Goal: Task Accomplishment & Management: Manage account settings

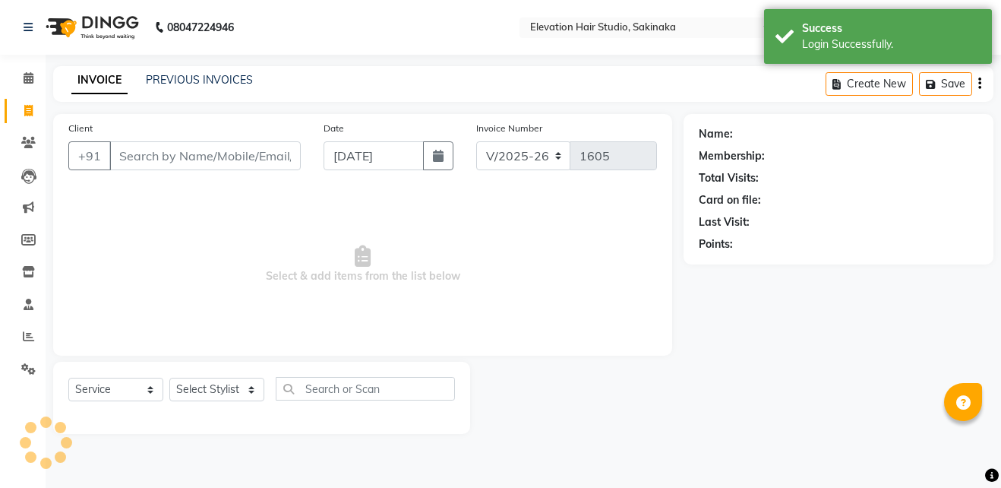
select select "4949"
select select "service"
click at [223, 70] on div "INVOICE PREVIOUS INVOICES Create New Save" at bounding box center [523, 84] width 940 height 36
click at [222, 76] on link "PREVIOUS INVOICES" at bounding box center [199, 80] width 107 height 14
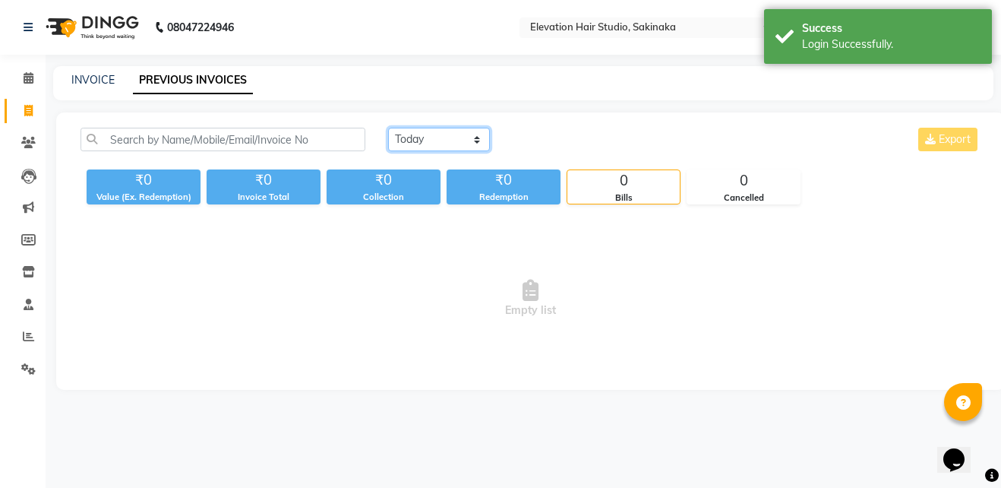
click at [417, 140] on select "Today Yesterday Custom Range" at bounding box center [439, 140] width 102 height 24
click at [388, 128] on select "Today Yesterday Custom Range" at bounding box center [439, 140] width 102 height 24
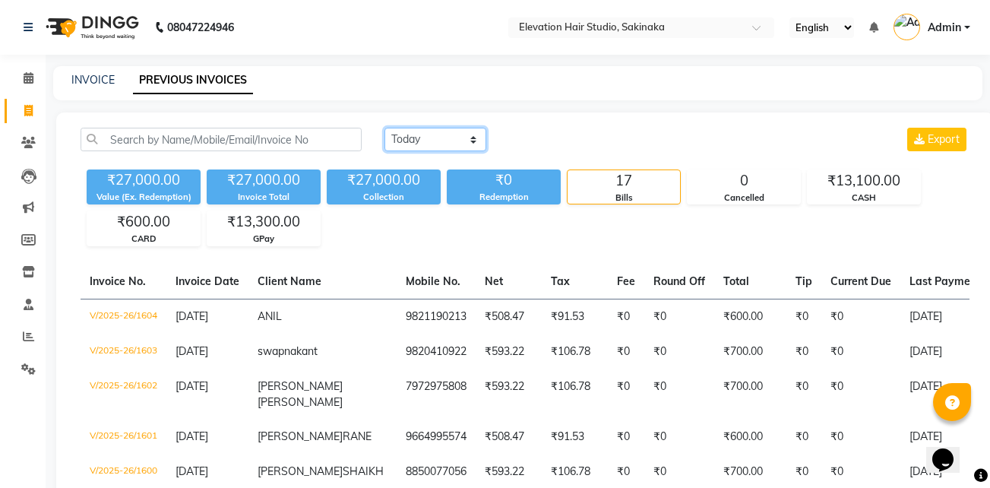
click at [431, 136] on select "Today Yesterday Custom Range" at bounding box center [435, 140] width 102 height 24
select select "today"
click at [384, 128] on select "Today Yesterday Custom Range" at bounding box center [435, 140] width 102 height 24
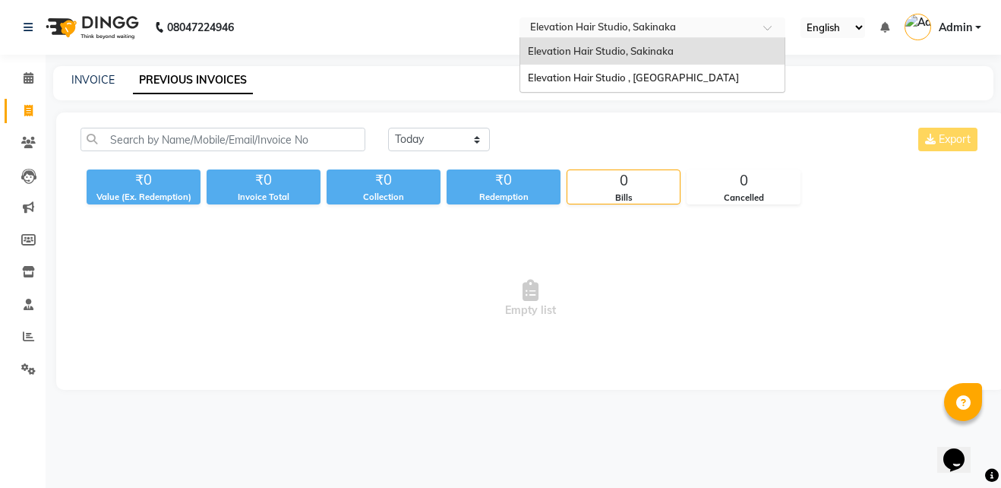
click at [617, 30] on input "text" at bounding box center [637, 28] width 220 height 15
click at [617, 75] on span "Elevation Hair Studio , Thane West" at bounding box center [633, 77] width 211 height 12
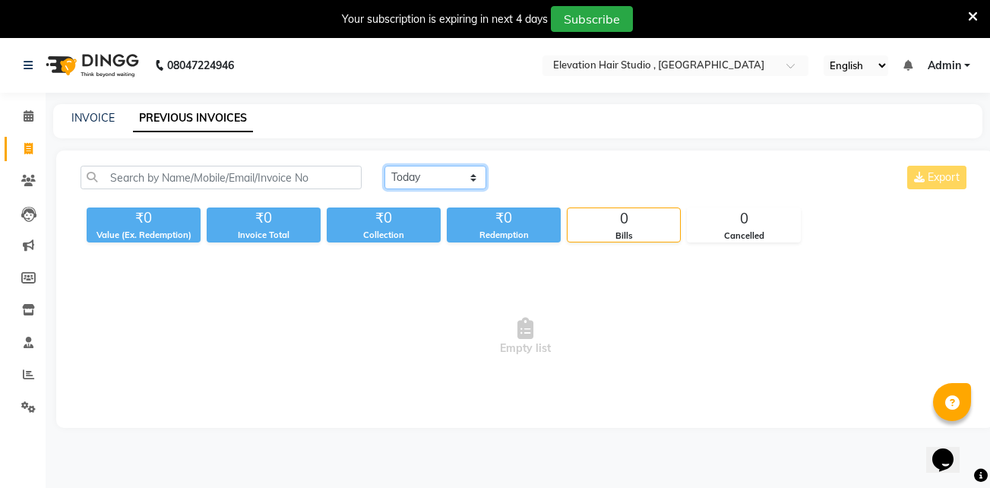
drag, startPoint x: 417, startPoint y: 177, endPoint x: 413, endPoint y: 219, distance: 42.0
click at [413, 219] on div "Today Yesterday Custom Range Export ₹0 Value (Ex. Redemption) ₹0 Invoice Total …" at bounding box center [524, 204] width 907 height 77
click at [384, 166] on select "Today Yesterday Custom Range" at bounding box center [435, 178] width 102 height 24
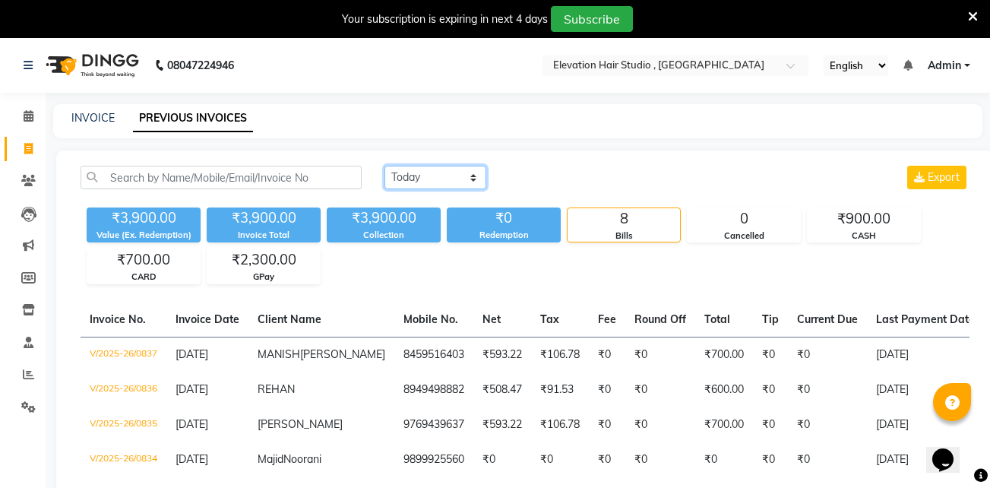
click at [439, 175] on select "Today Yesterday Custom Range" at bounding box center [435, 178] width 102 height 24
click at [428, 191] on div "Today Yesterday Custom Range Export" at bounding box center [677, 184] width 608 height 36
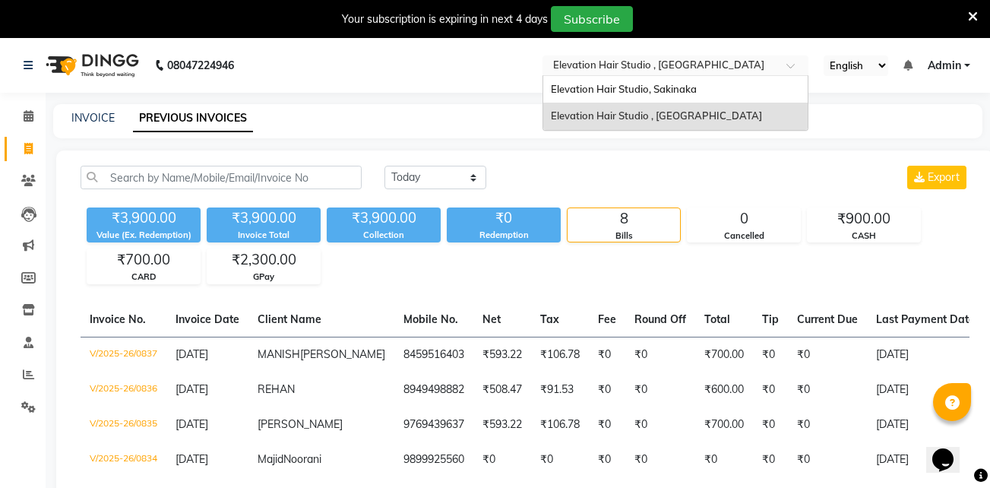
click at [574, 62] on input "text" at bounding box center [660, 66] width 220 height 15
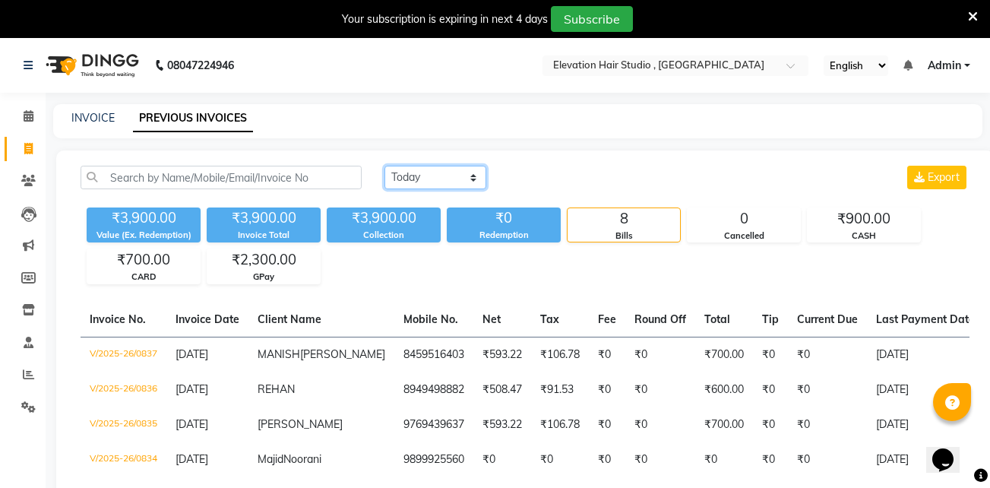
click at [454, 169] on select "Today Yesterday Custom Range" at bounding box center [435, 178] width 102 height 24
select select "today"
click at [384, 166] on select "Today Yesterday Custom Range" at bounding box center [435, 178] width 102 height 24
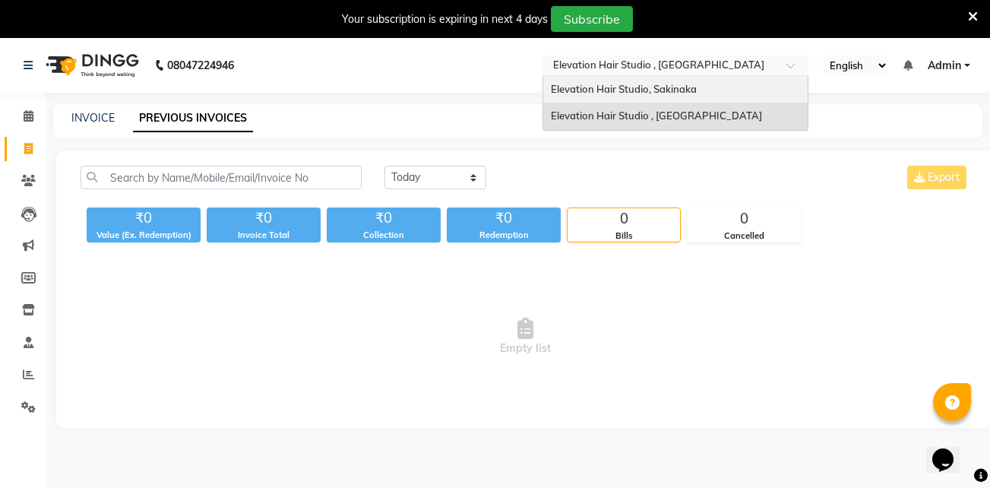
drag, startPoint x: 581, startPoint y: 65, endPoint x: 564, endPoint y: 92, distance: 31.8
click at [564, 76] on ng-select "Select Location × Elevation Hair Studio , Thane West Elevation Hair Studio, Sak…" at bounding box center [675, 65] width 266 height 21
click at [564, 92] on span "Elevation Hair Studio, Sakinaka" at bounding box center [624, 89] width 146 height 12
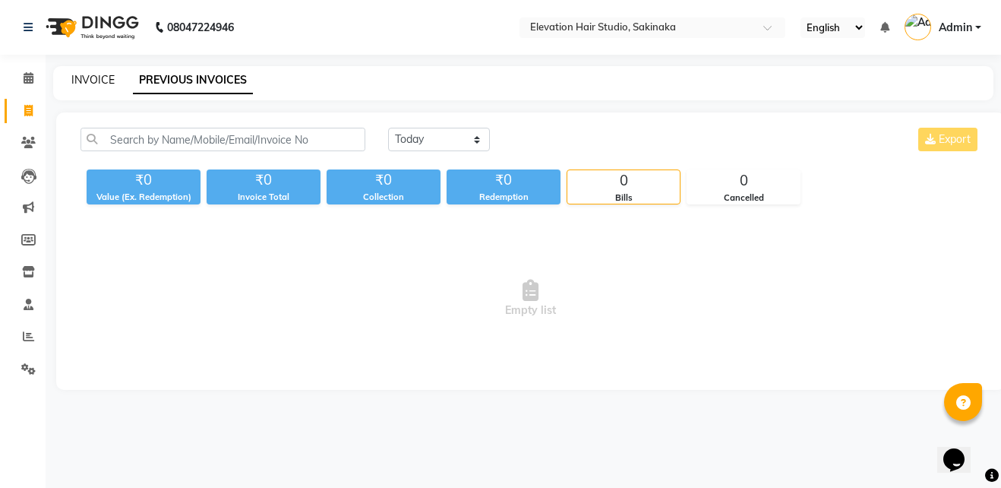
click at [103, 77] on link "INVOICE" at bounding box center [92, 80] width 43 height 14
select select "service"
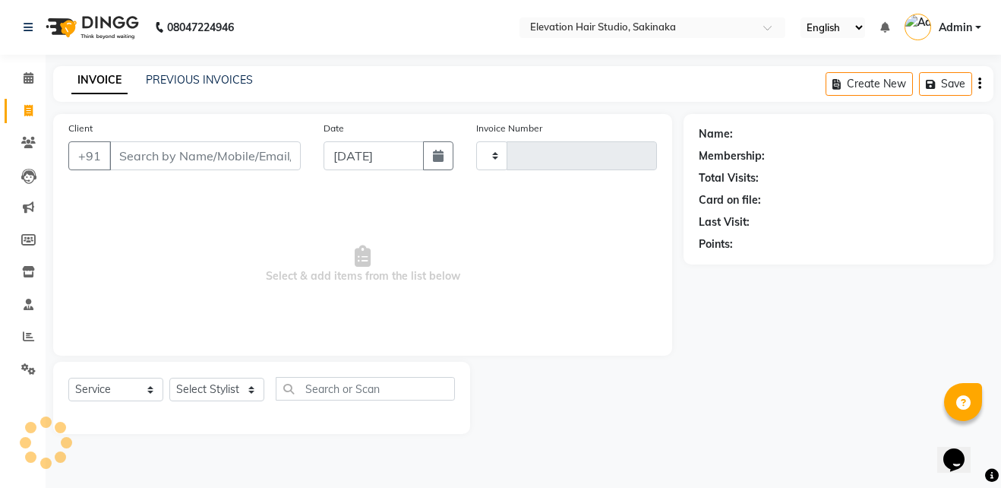
type input "1605"
select select "4949"
click at [25, 361] on span at bounding box center [28, 369] width 27 height 17
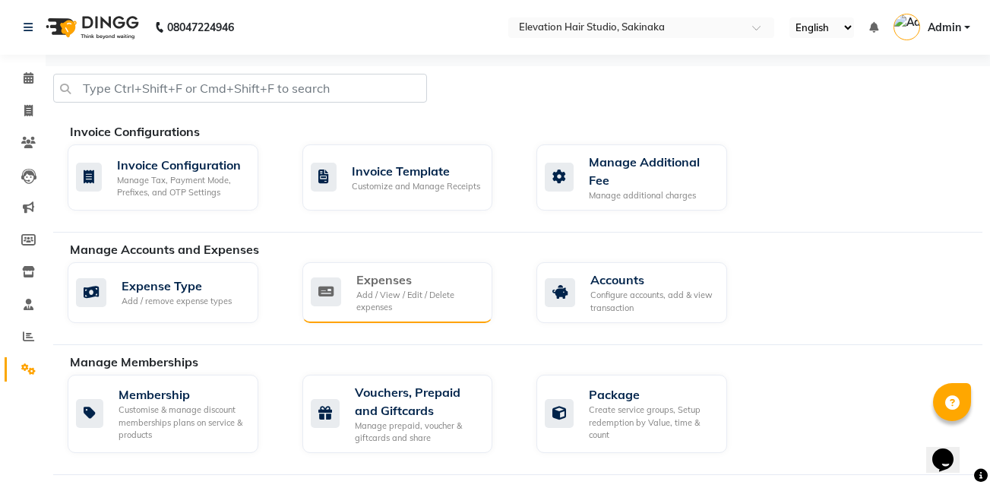
click at [371, 301] on div "Add / View / Edit / Delete expenses" at bounding box center [418, 301] width 125 height 25
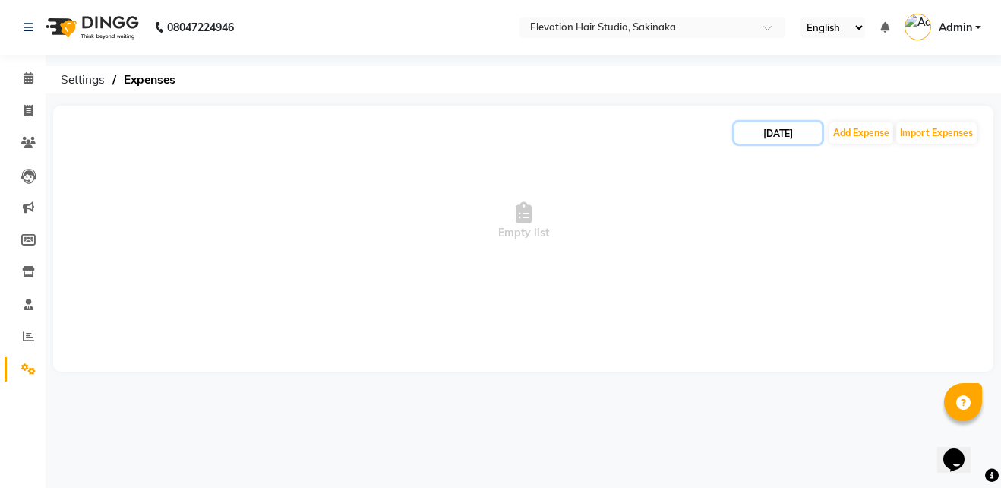
click at [796, 134] on input "[DATE]" at bounding box center [778, 132] width 87 height 21
select select "9"
select select "2025"
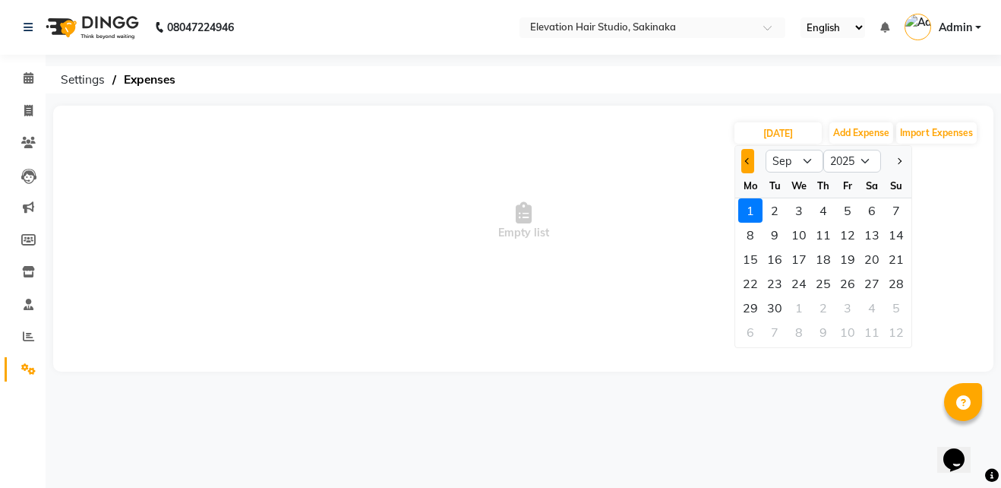
click at [745, 160] on span "Previous month" at bounding box center [748, 161] width 6 height 6
select select "8"
click at [896, 308] on div "31" at bounding box center [896, 307] width 24 height 24
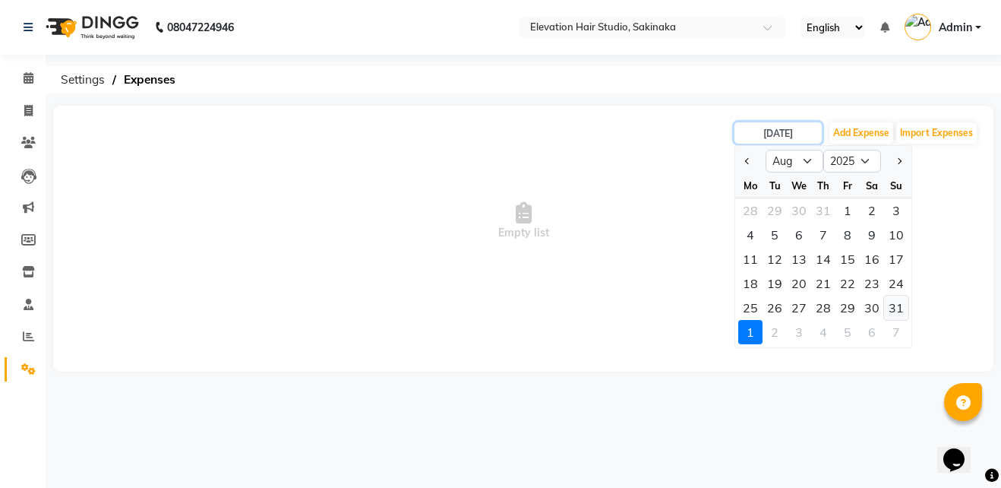
type input "[DATE]"
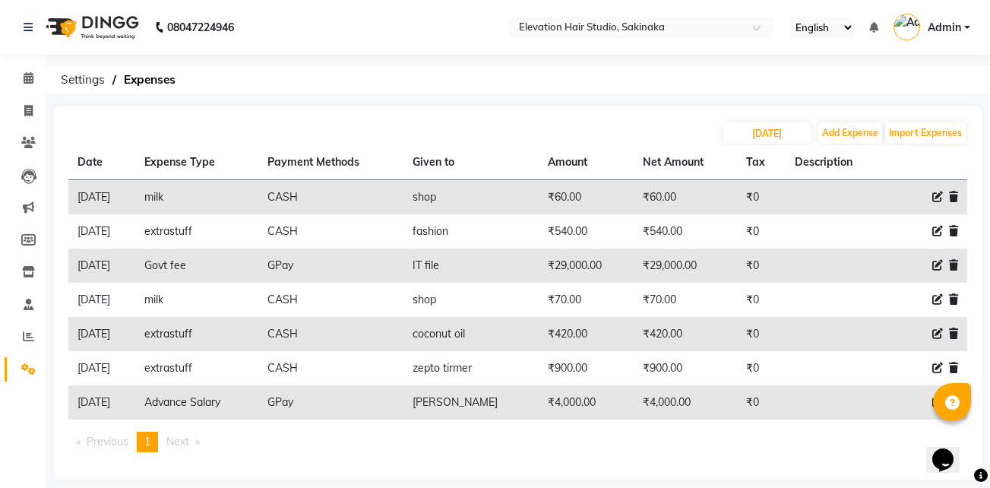
click at [506, 395] on td "[PERSON_NAME]" at bounding box center [470, 402] width 135 height 34
click at [783, 122] on input "[DATE]" at bounding box center [766, 132] width 87 height 21
select select "8"
select select "2025"
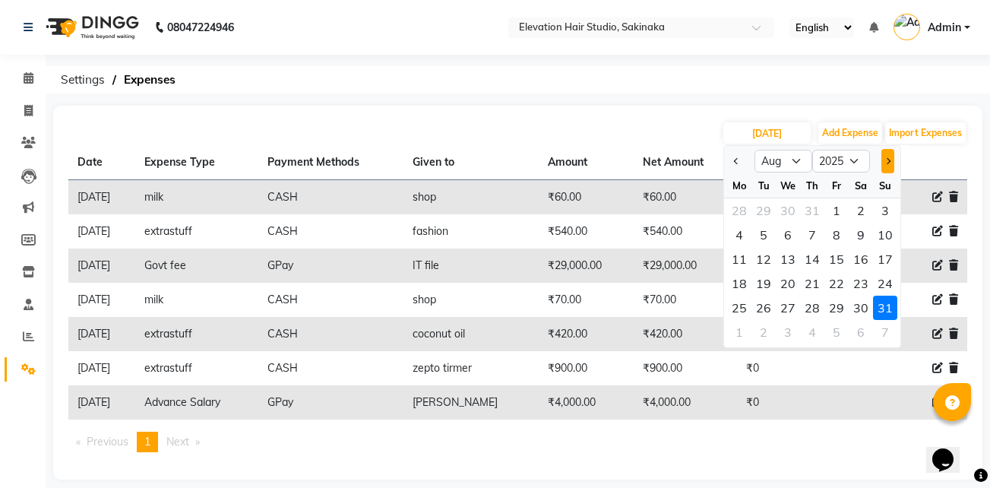
click at [886, 161] on span "Next month" at bounding box center [887, 161] width 6 height 6
select select "9"
click at [745, 204] on div "1" at bounding box center [739, 210] width 24 height 24
type input "[DATE]"
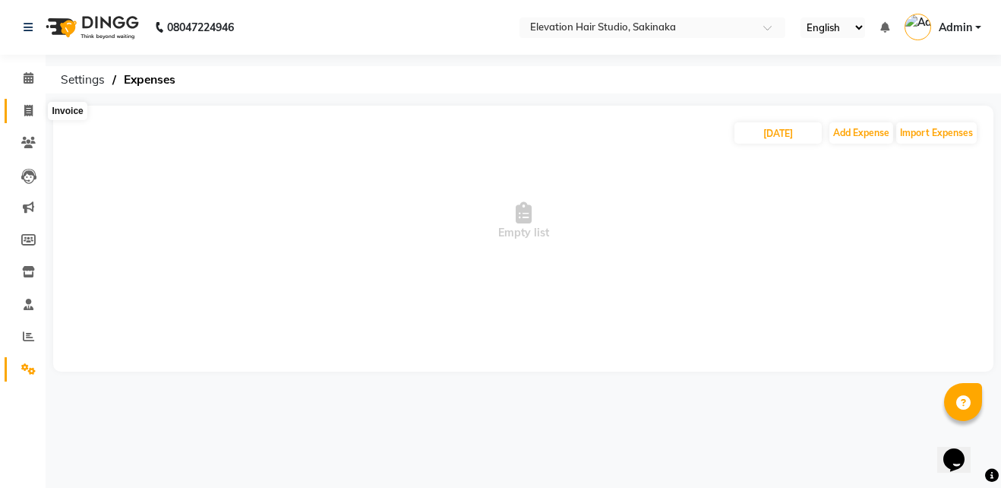
click at [40, 106] on span at bounding box center [28, 111] width 27 height 17
select select "service"
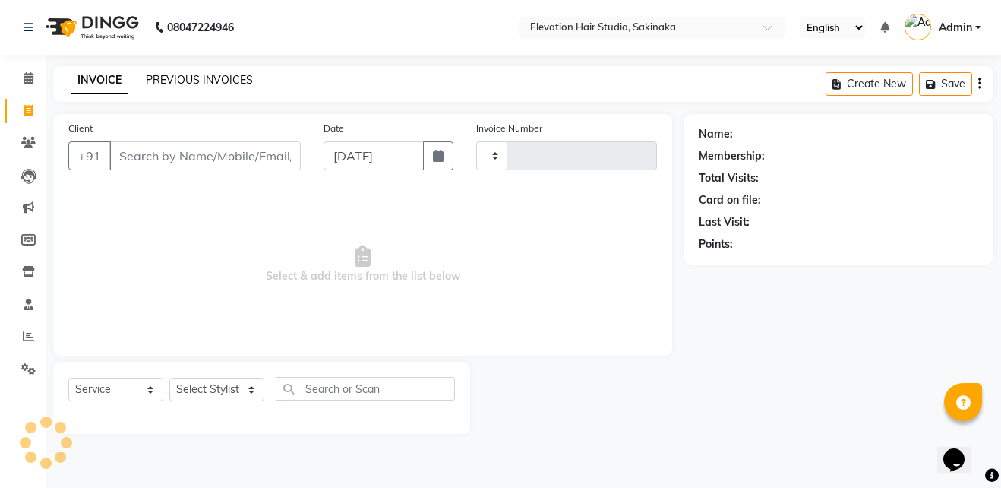
type input "1605"
select select "4949"
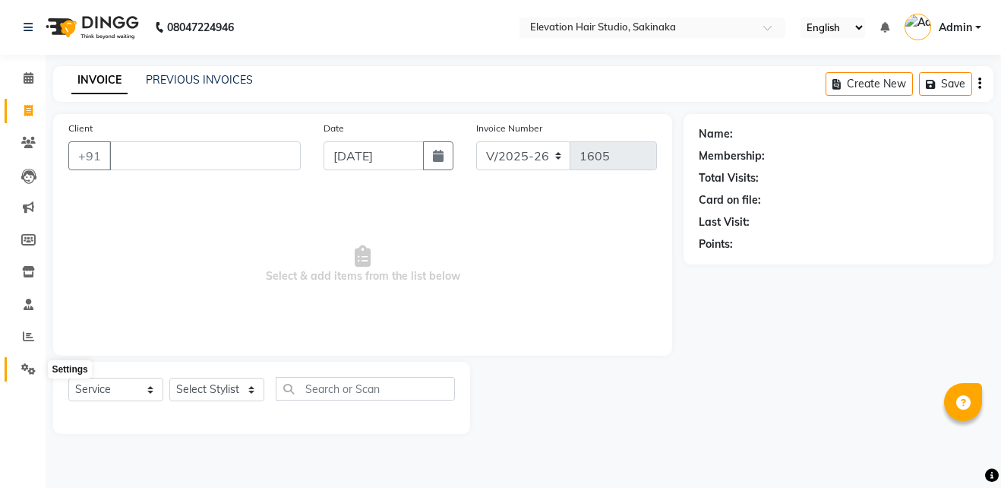
click at [28, 361] on span at bounding box center [28, 369] width 27 height 17
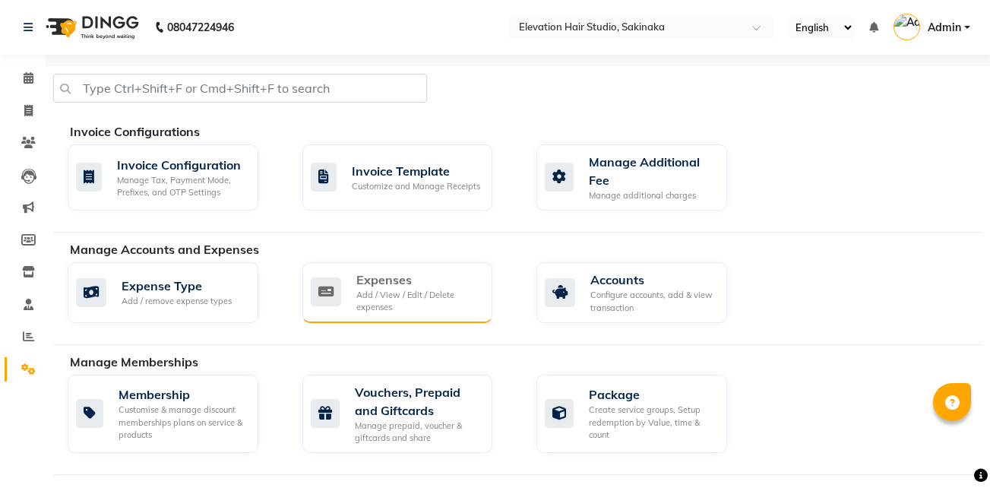
click at [442, 297] on div "Add / View / Edit / Delete expenses" at bounding box center [418, 301] width 125 height 25
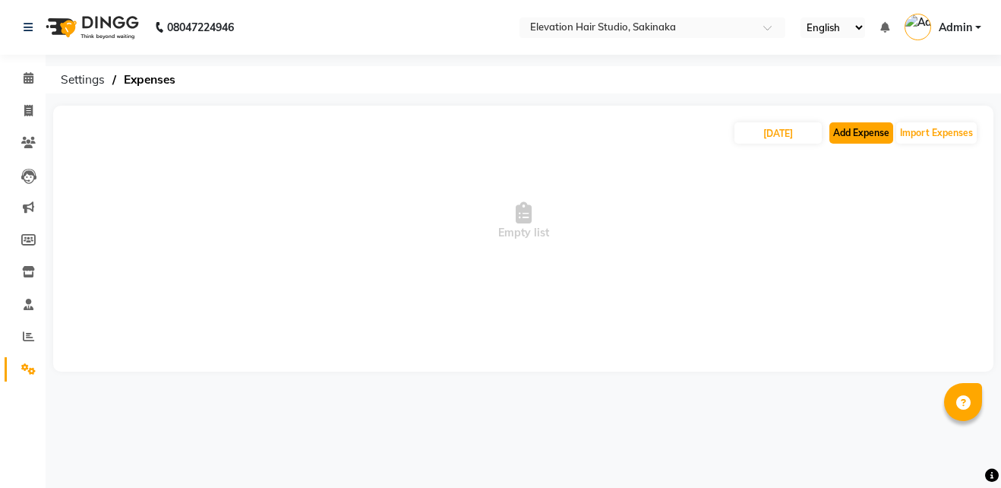
click at [854, 132] on button "Add Expense" at bounding box center [862, 132] width 64 height 21
select select "1"
select select "3831"
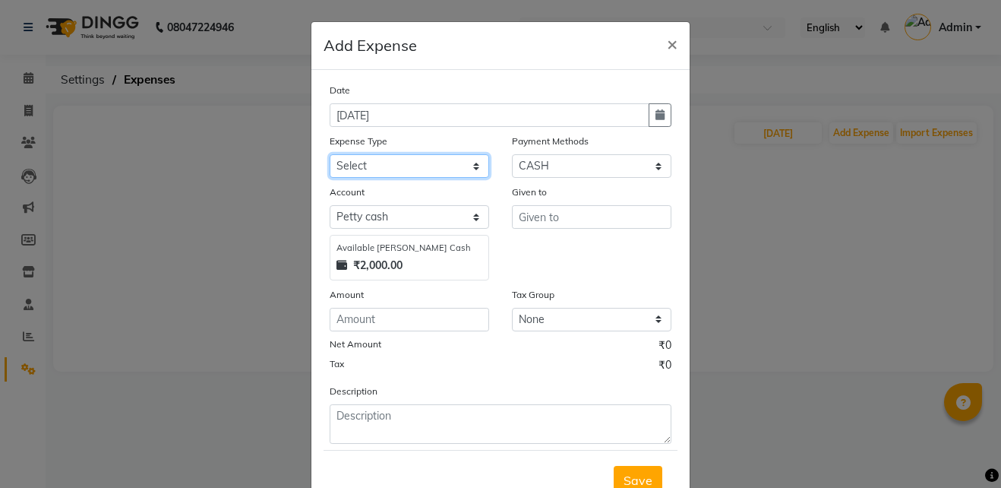
click at [393, 165] on select "Select AC Adrak Advance Salary agarbatti anees Appron asmoul advance salary Ban…" at bounding box center [410, 166] width 160 height 24
select select "8338"
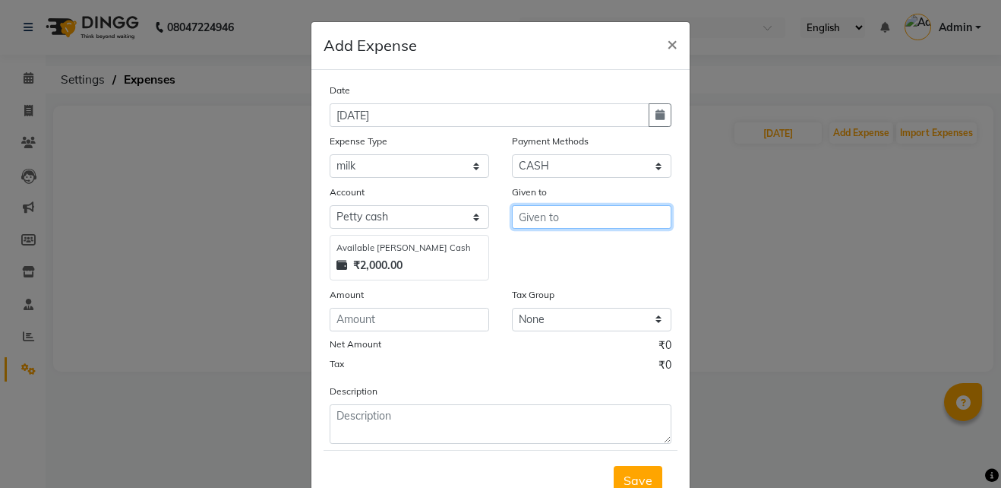
click at [542, 216] on input "text" at bounding box center [592, 217] width 160 height 24
type input "shop"
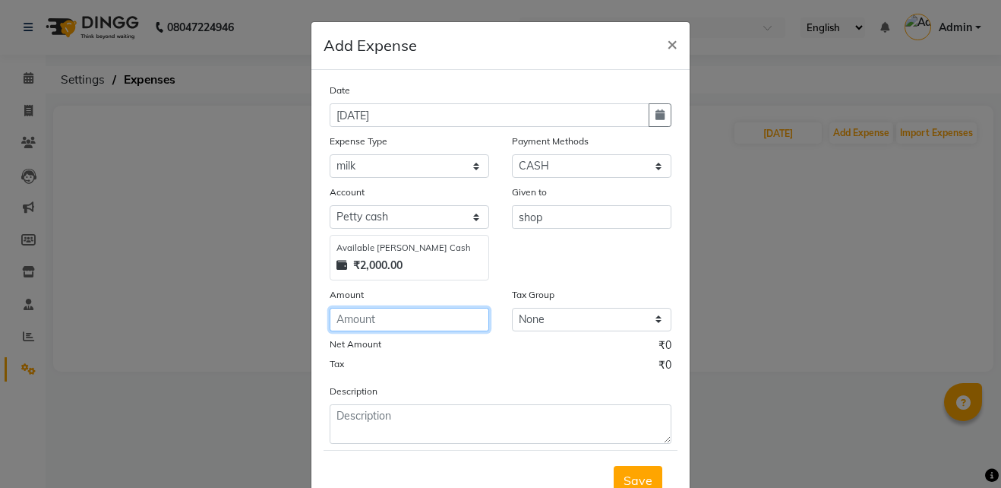
click at [389, 318] on input "number" at bounding box center [410, 320] width 160 height 24
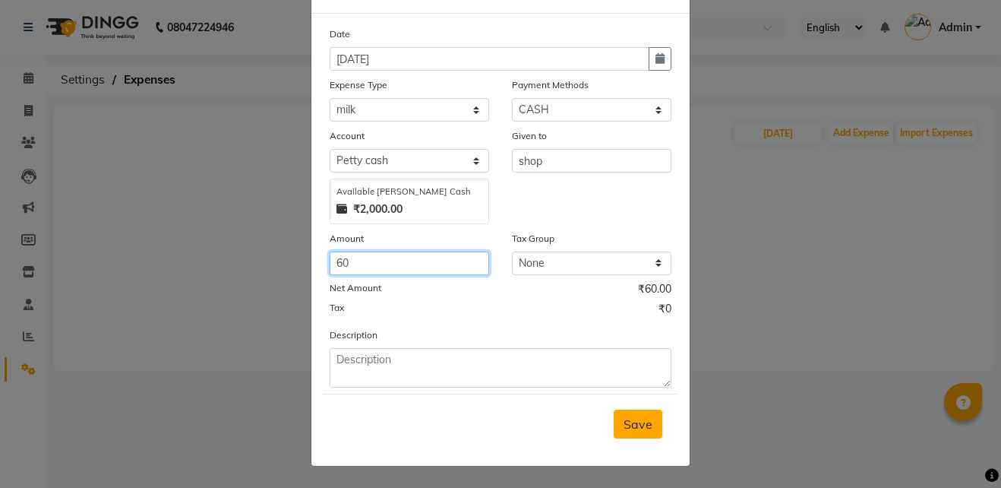
type input "60"
click at [640, 429] on span "Save" at bounding box center [638, 423] width 29 height 15
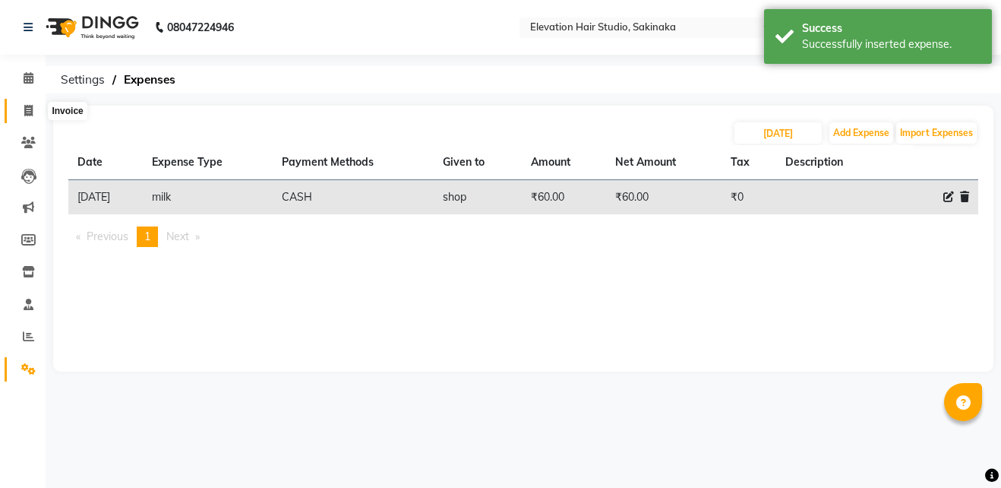
click at [32, 116] on span at bounding box center [28, 111] width 27 height 17
select select "service"
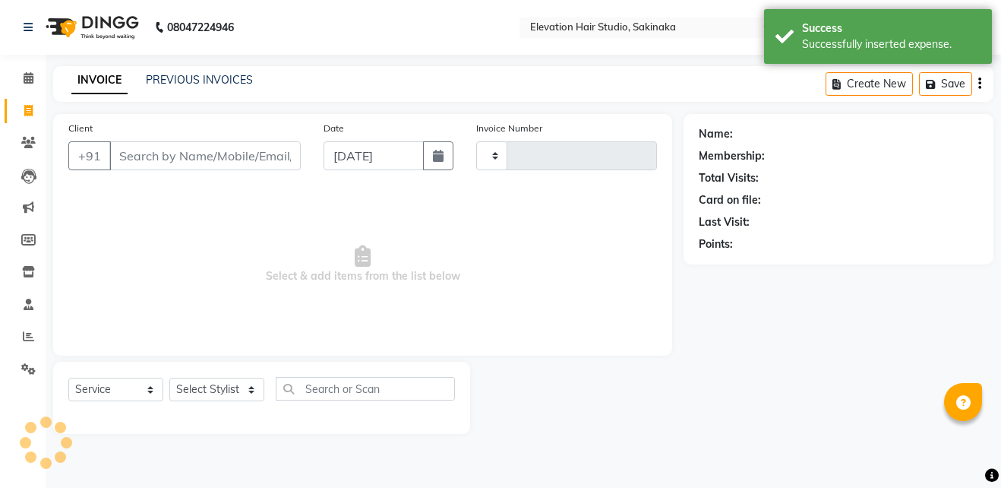
type input "1605"
select select "4949"
click at [172, 160] on input "Client" at bounding box center [204, 155] width 191 height 29
type input "9773700462"
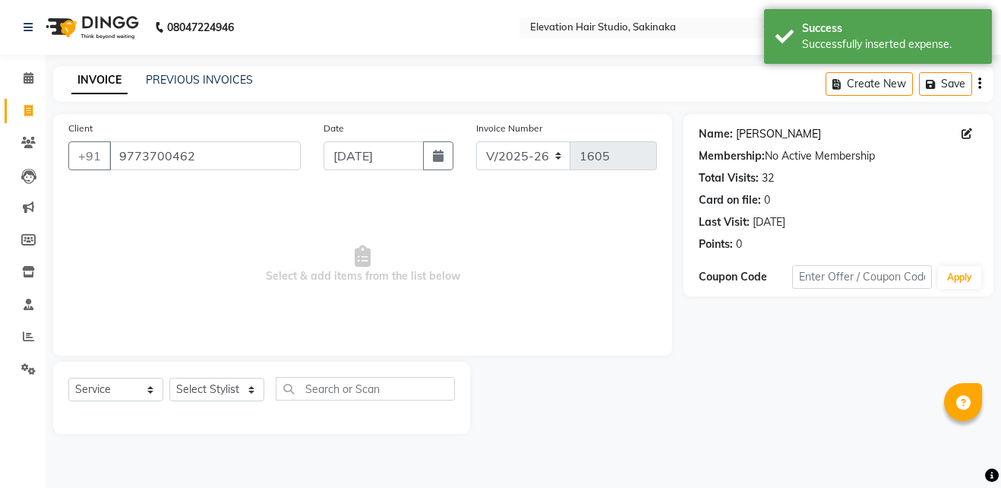
click at [761, 131] on link "[PERSON_NAME]" at bounding box center [778, 134] width 85 height 16
